Goal: Transaction & Acquisition: Purchase product/service

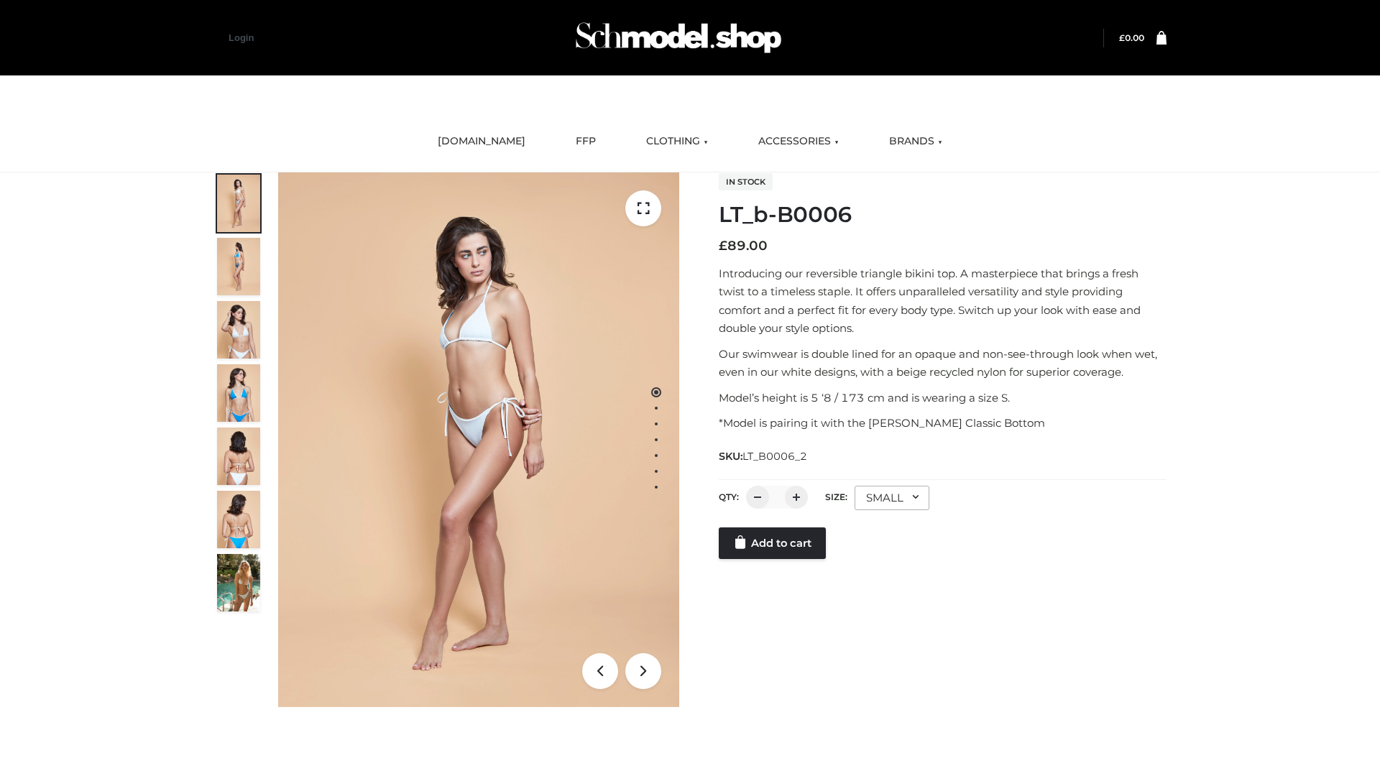
click at [774, 559] on link "Add to cart" at bounding box center [772, 544] width 107 height 32
